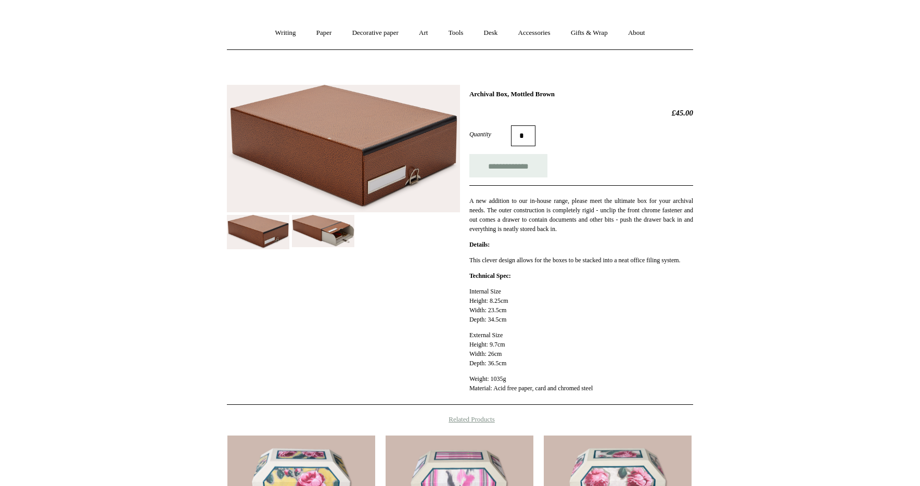
scroll to position [335, 0]
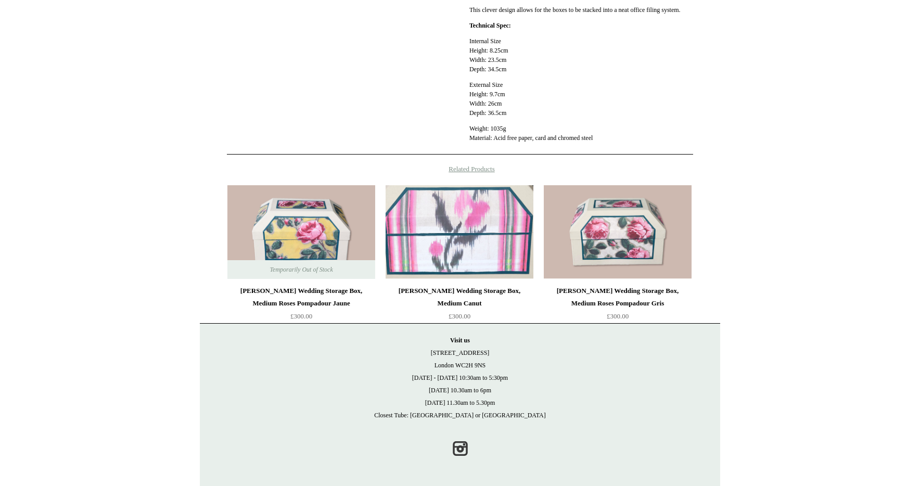
click at [478, 255] on img at bounding box center [460, 232] width 148 height 94
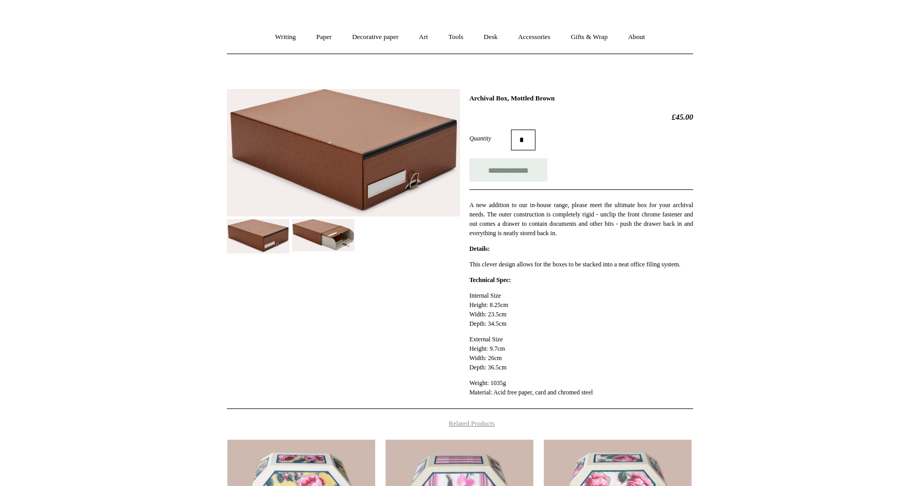
scroll to position [72, 0]
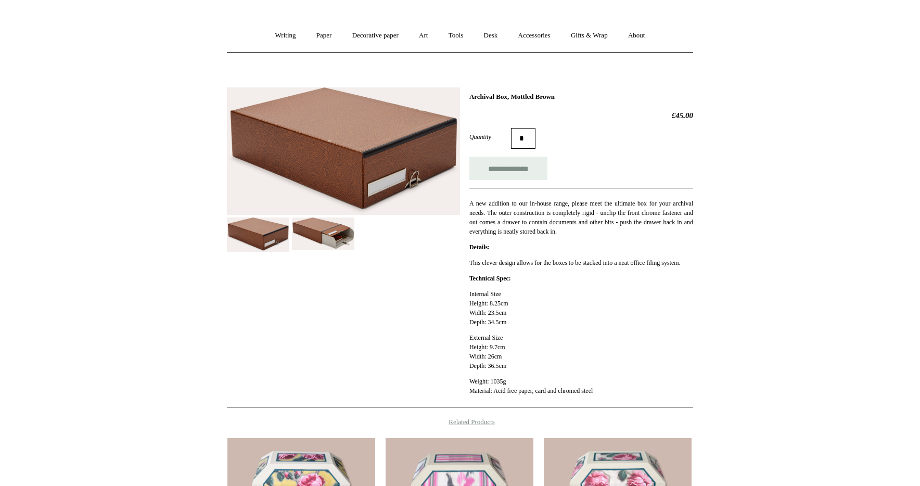
drag, startPoint x: 694, startPoint y: 114, endPoint x: 662, endPoint y: 117, distance: 31.9
click at [662, 117] on div "**********" at bounding box center [460, 328] width 520 height 496
copy h2 "£45.00"
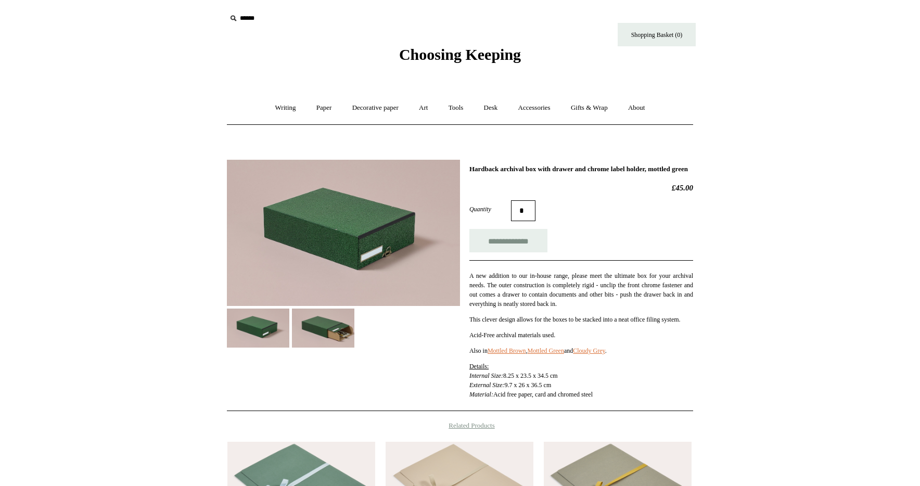
click at [355, 222] on img at bounding box center [343, 233] width 233 height 146
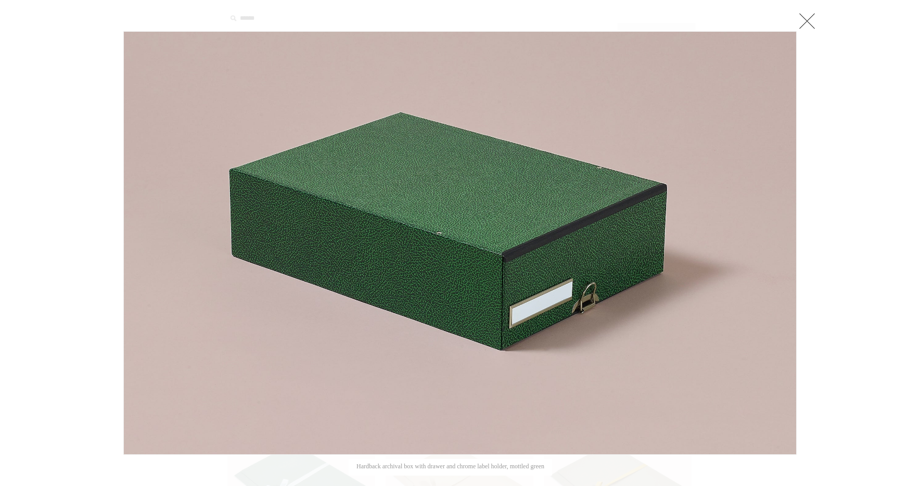
click at [808, 18] on link at bounding box center [807, 20] width 21 height 21
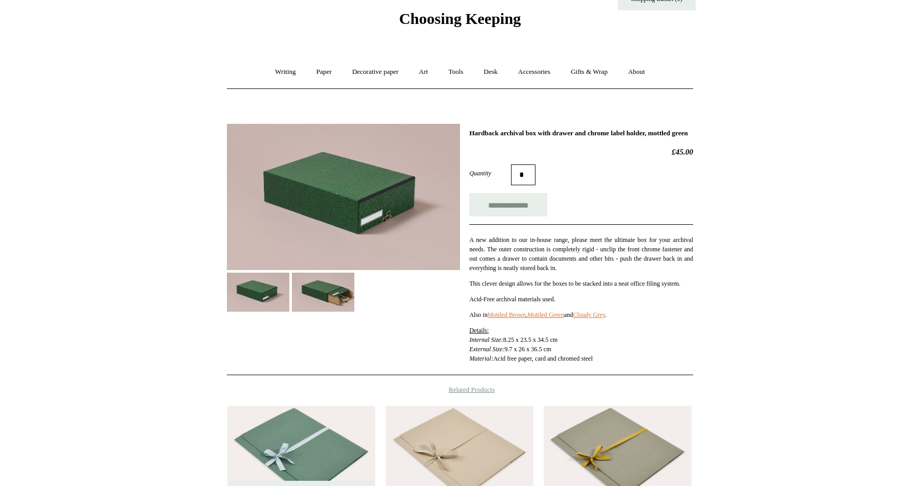
scroll to position [36, 0]
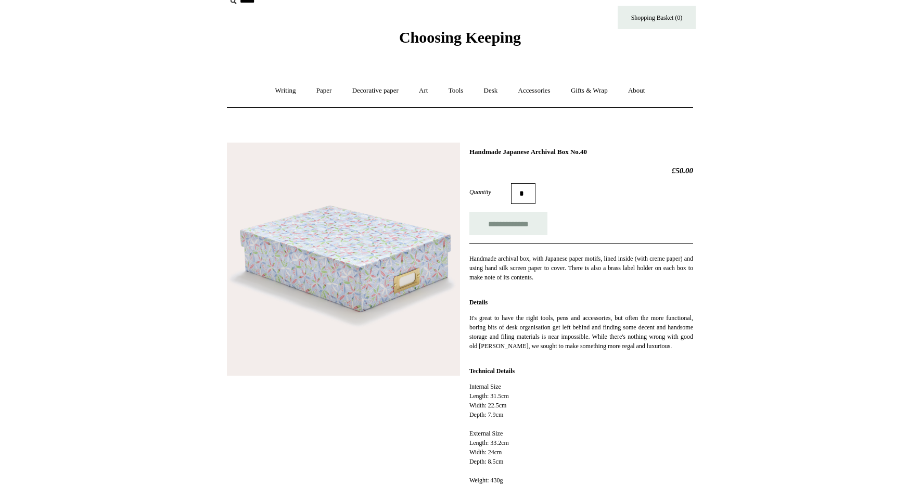
scroll to position [86, 0]
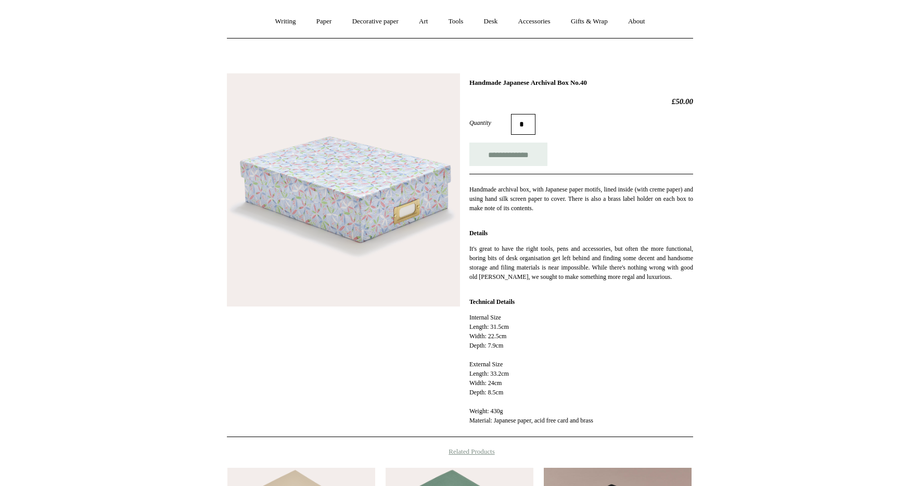
drag, startPoint x: 695, startPoint y: 101, endPoint x: 653, endPoint y: 101, distance: 41.1
click at [653, 101] on div "**********" at bounding box center [460, 336] width 520 height 540
copy h2 "£50.00"
